Goal: Book appointment/travel/reservation

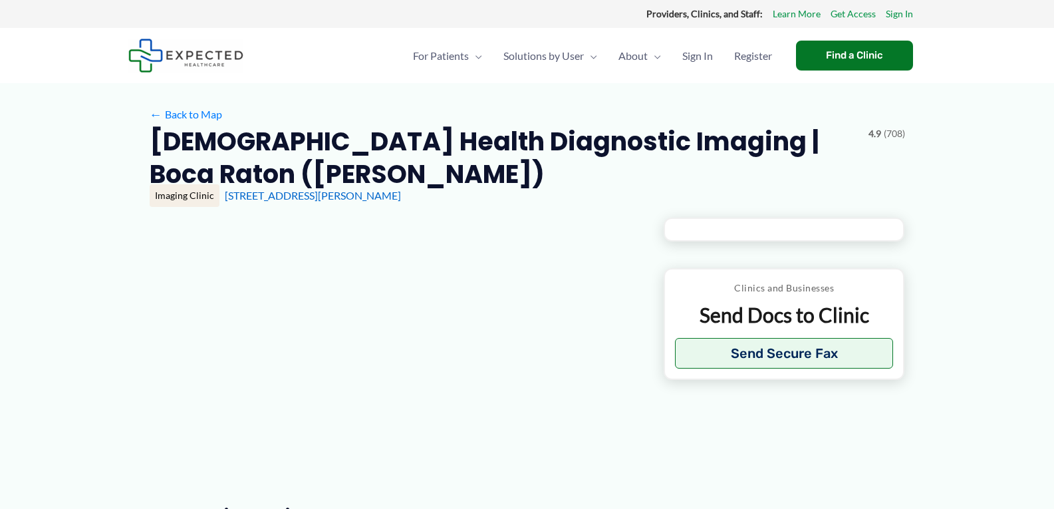
type input "**********"
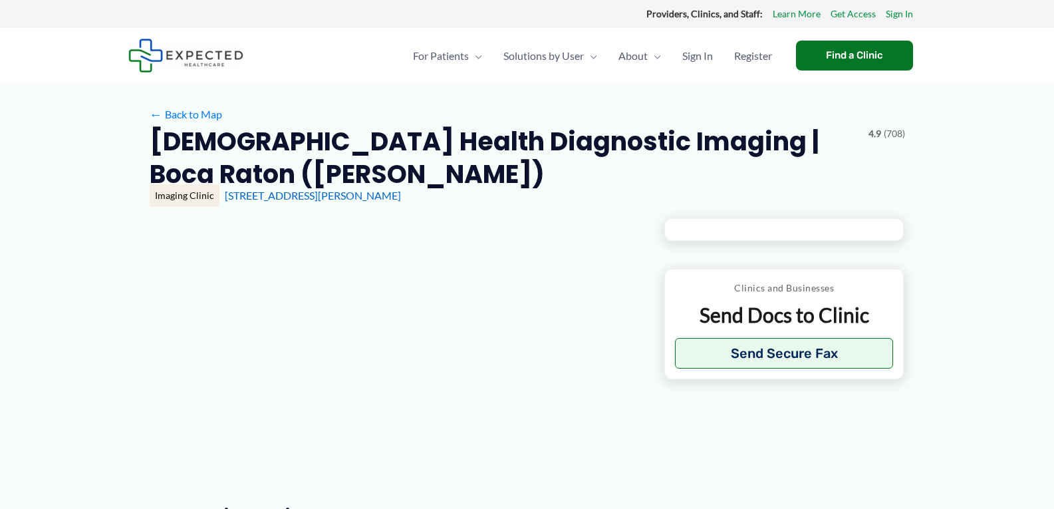
type input "**********"
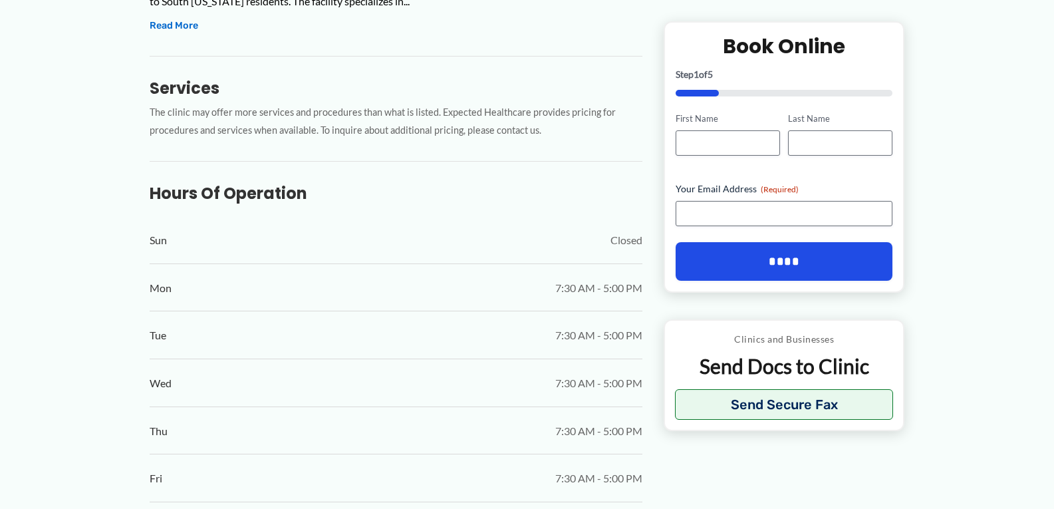
scroll to position [931, 0]
